Goal: Transaction & Acquisition: Purchase product/service

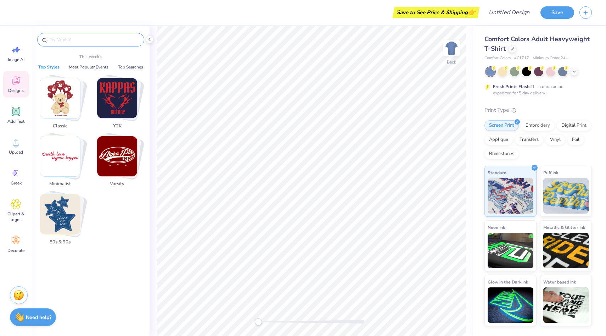
click at [87, 38] on input "text" at bounding box center [94, 39] width 91 height 7
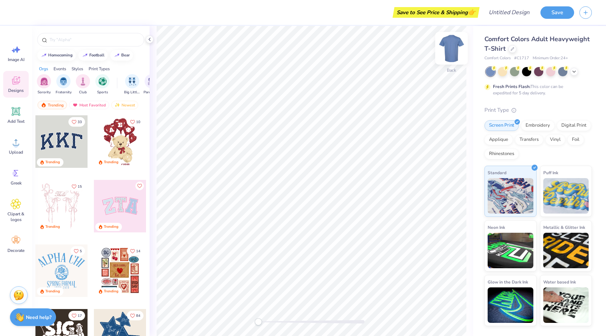
click at [448, 48] on img at bounding box center [451, 48] width 28 height 28
click at [509, 48] on div at bounding box center [513, 48] width 8 height 8
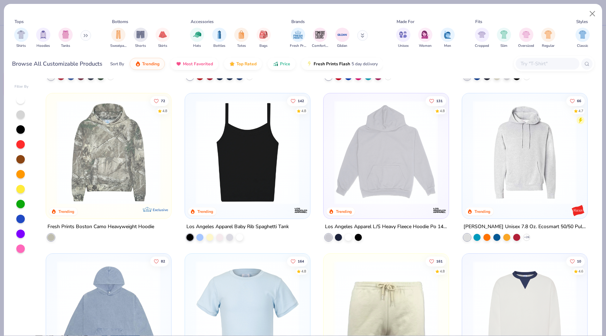
scroll to position [950, 0]
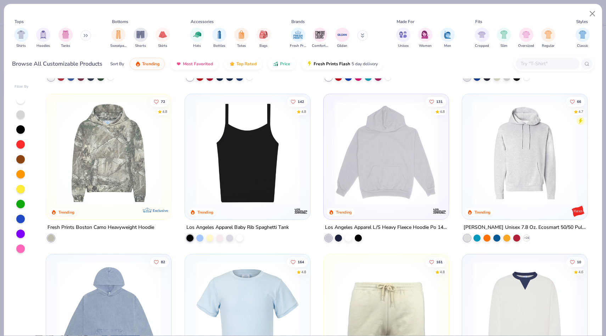
click at [402, 167] on img at bounding box center [386, 153] width 111 height 104
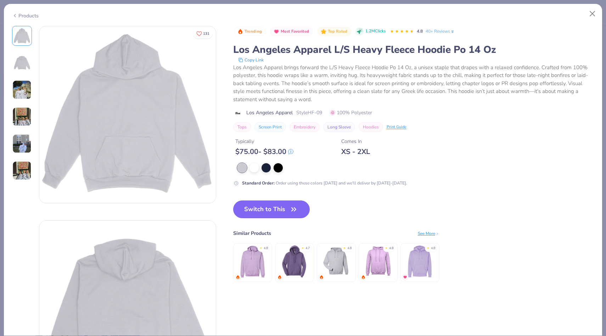
scroll to position [0, 0]
click at [253, 167] on div at bounding box center [254, 166] width 9 height 9
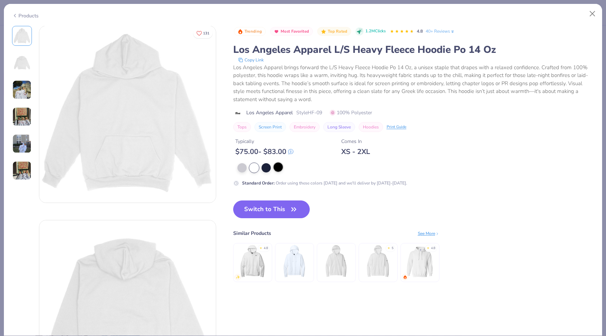
click at [279, 169] on div at bounding box center [278, 166] width 9 height 9
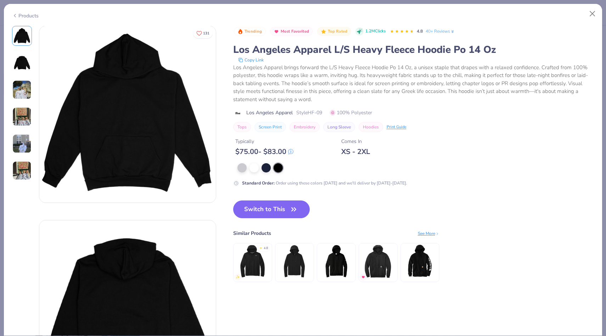
click at [20, 117] on img at bounding box center [21, 116] width 19 height 19
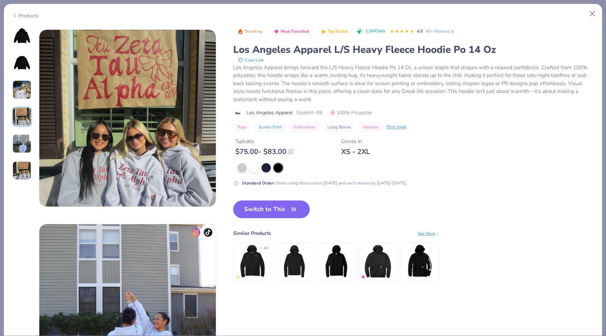
scroll to position [583, 0]
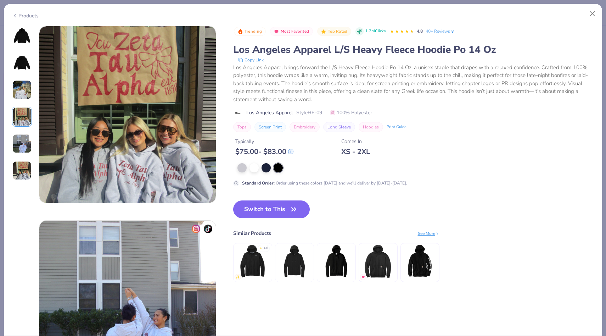
click at [21, 141] on img at bounding box center [21, 143] width 19 height 19
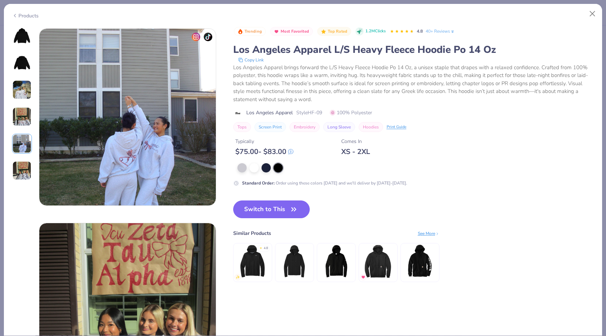
scroll to position [777, 0]
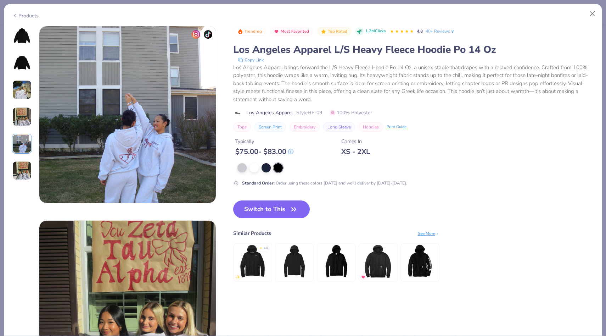
click at [21, 84] on img at bounding box center [21, 89] width 19 height 19
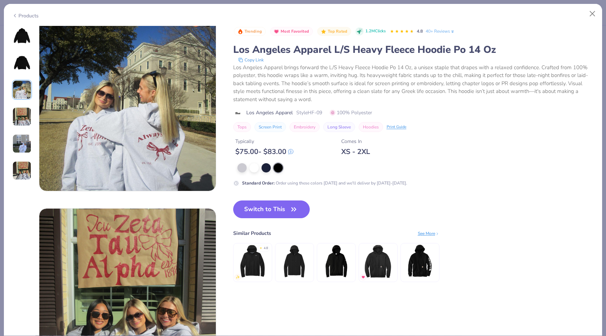
click at [21, 40] on img at bounding box center [21, 35] width 17 height 17
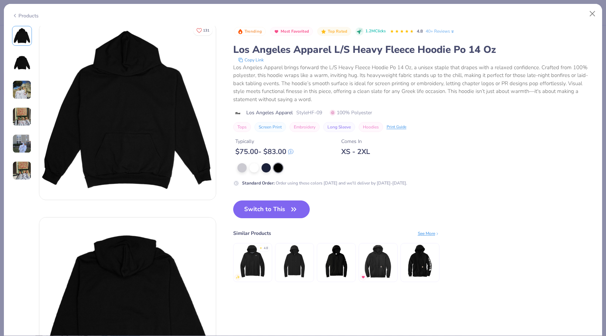
scroll to position [0, 0]
